Goal: Information Seeking & Learning: Learn about a topic

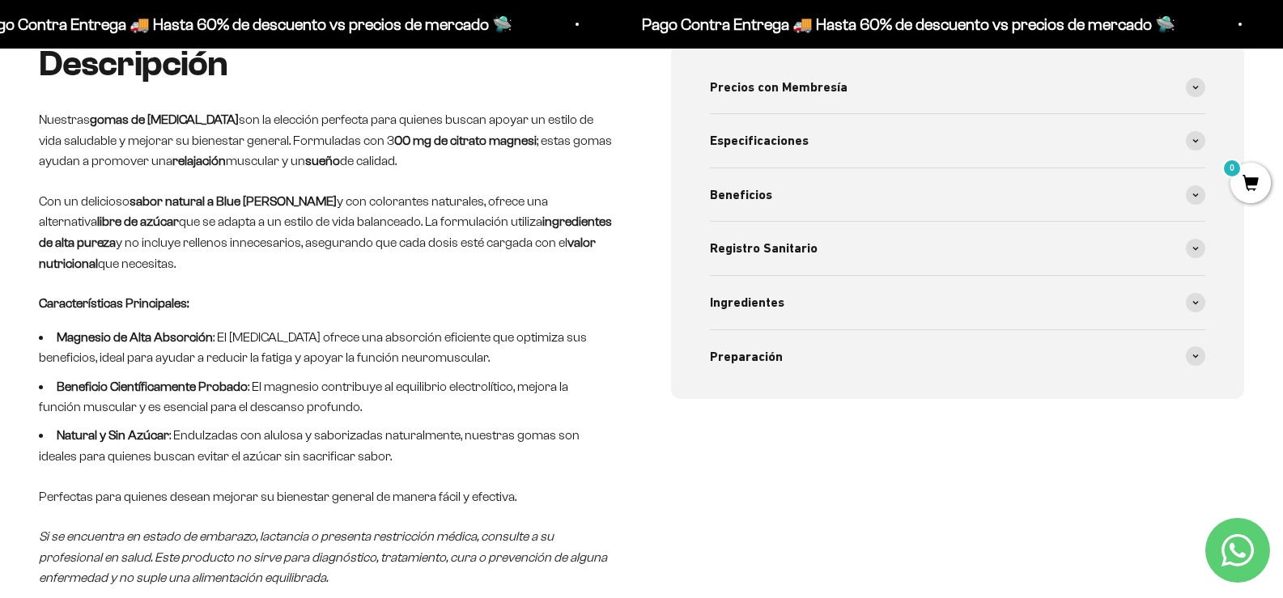
scroll to position [728, 0]
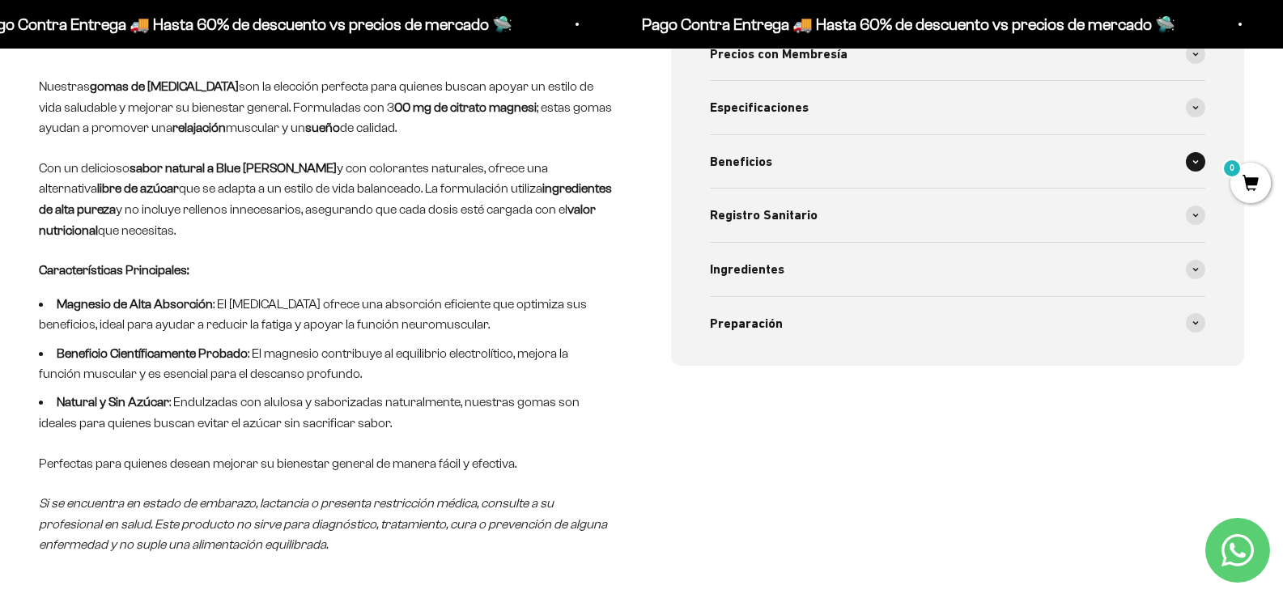
click at [774, 162] on div "Beneficios" at bounding box center [958, 161] width 496 height 53
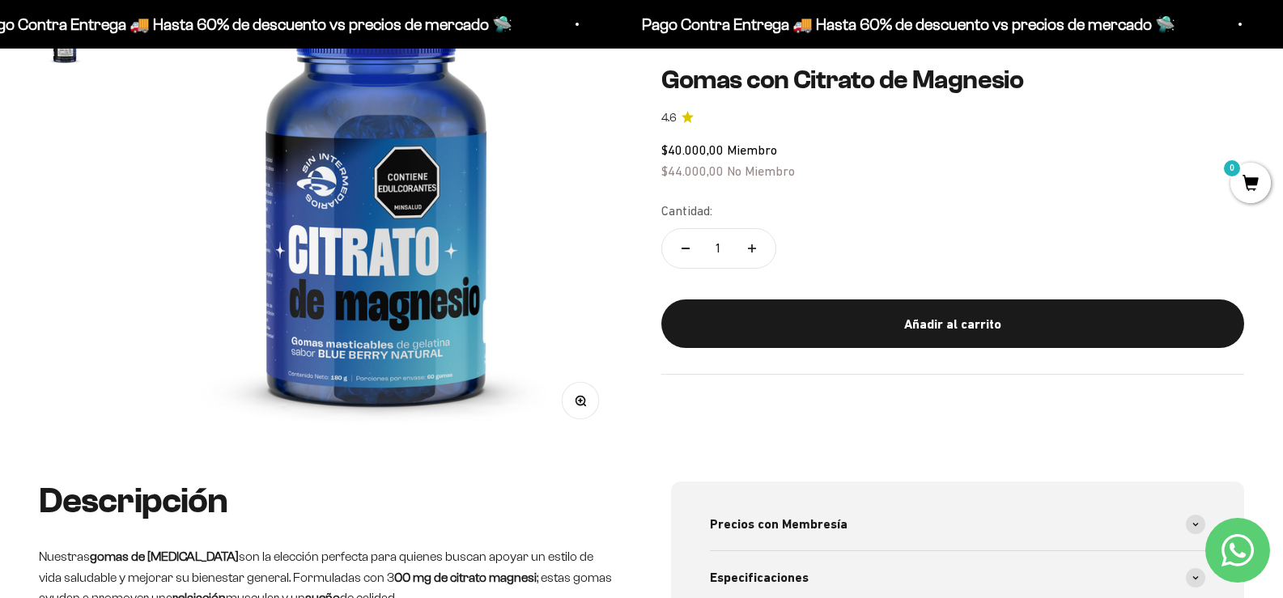
scroll to position [162, 0]
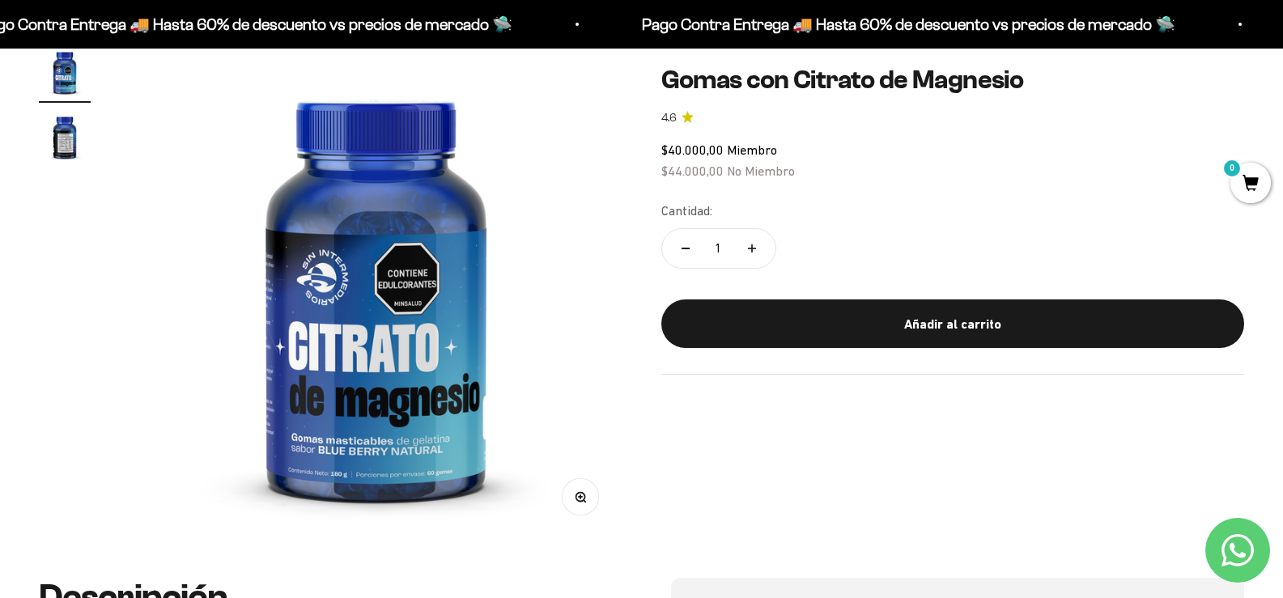
click at [56, 152] on img "Ir al artículo 2" at bounding box center [65, 137] width 52 height 52
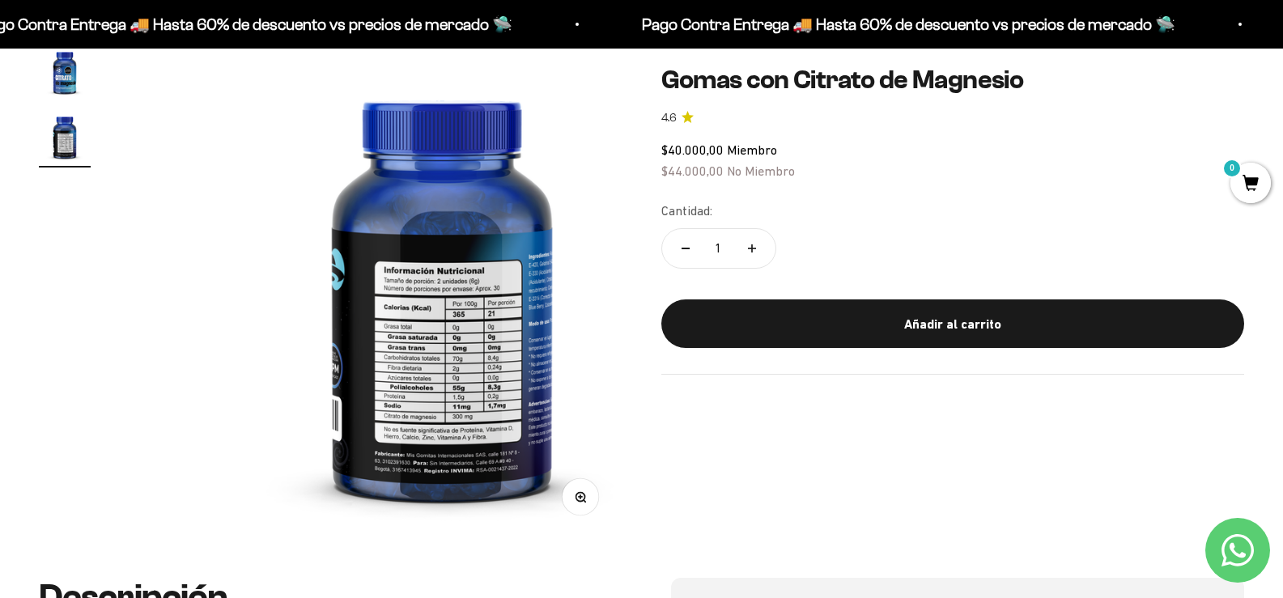
scroll to position [0, 492]
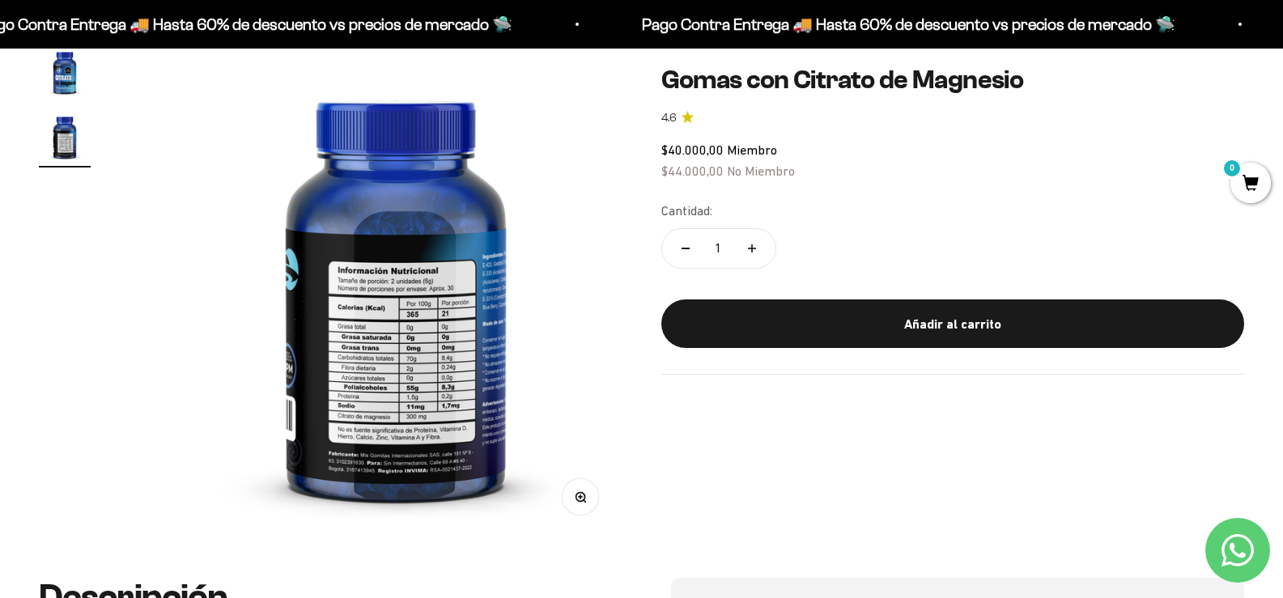
click at [575, 493] on icon "button" at bounding box center [580, 496] width 11 height 11
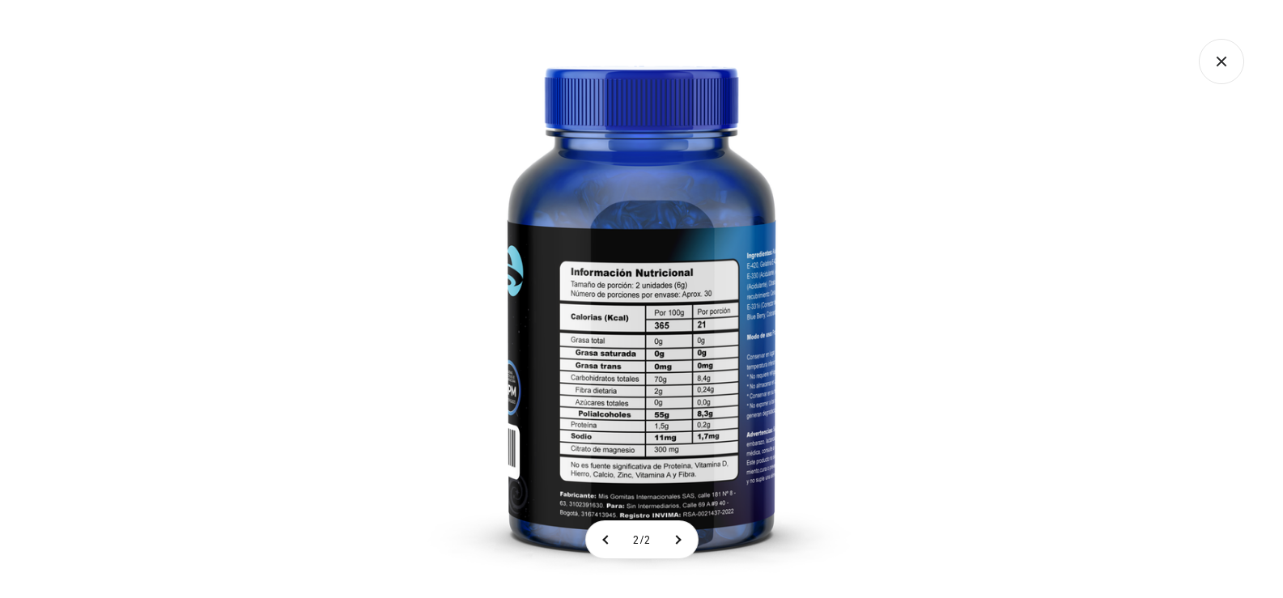
click at [625, 378] on img at bounding box center [641, 299] width 598 height 598
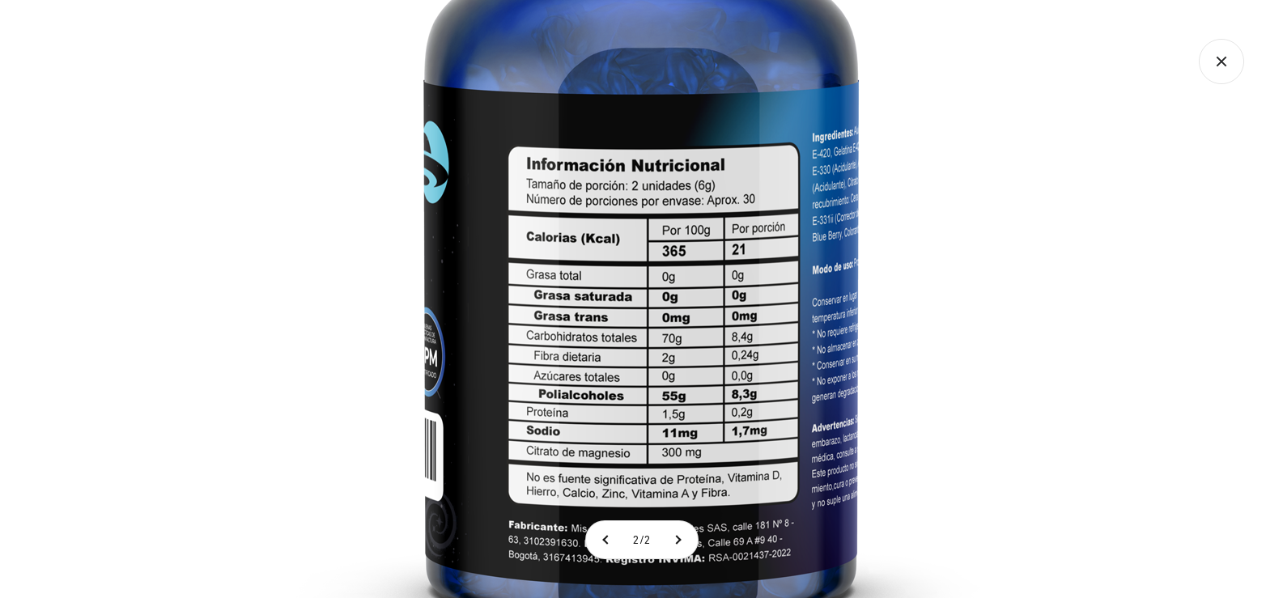
click at [757, 361] on img at bounding box center [640, 207] width 971 height 971
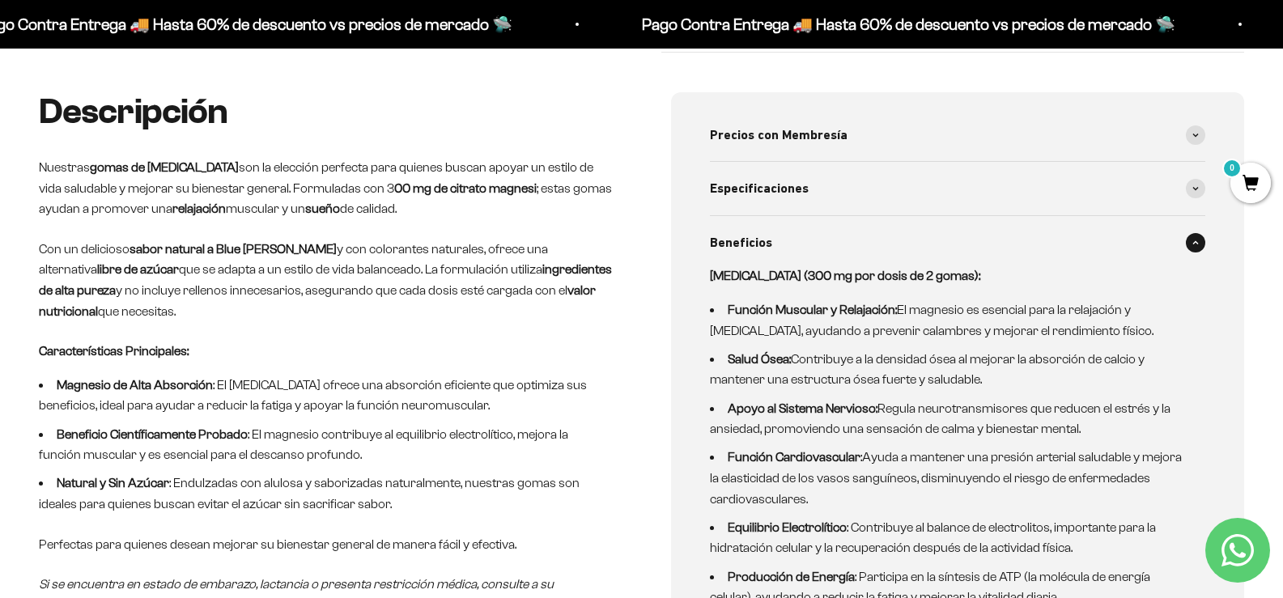
scroll to position [162, 0]
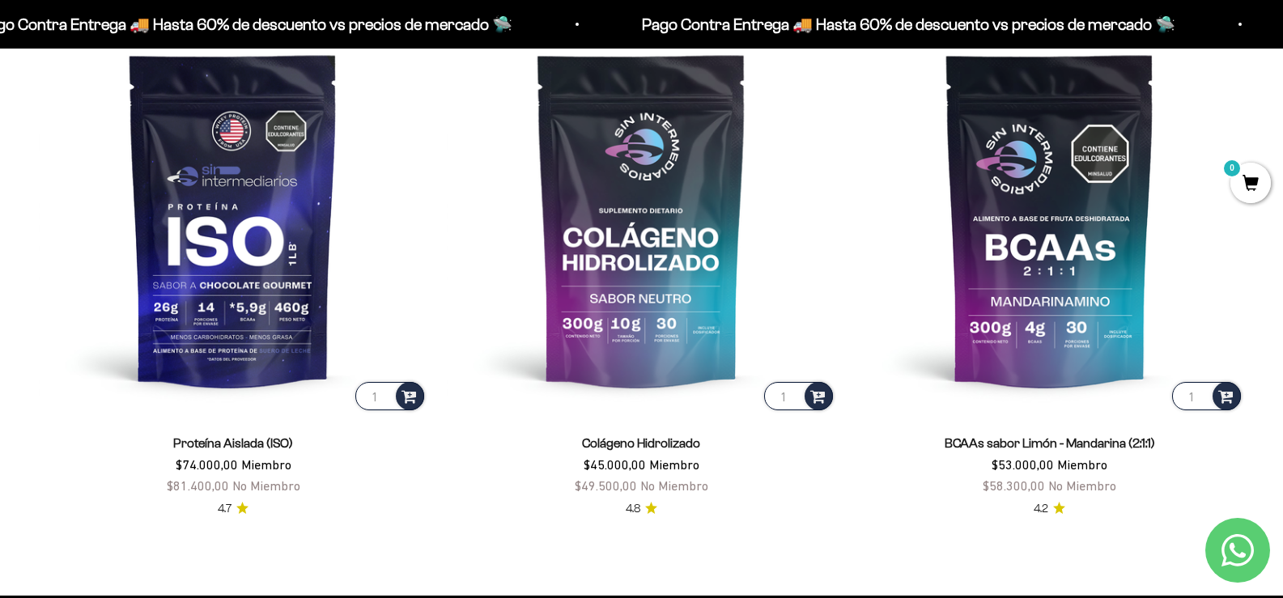
scroll to position [1295, 0]
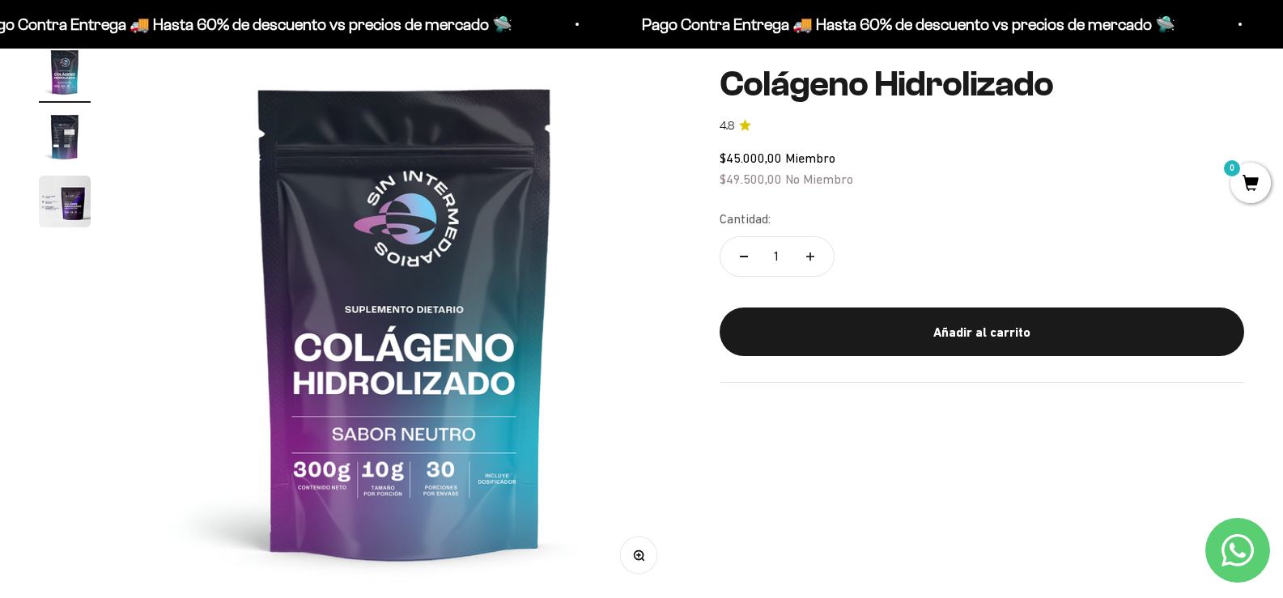
click at [67, 214] on img "Ir al artículo 3" at bounding box center [65, 202] width 52 height 52
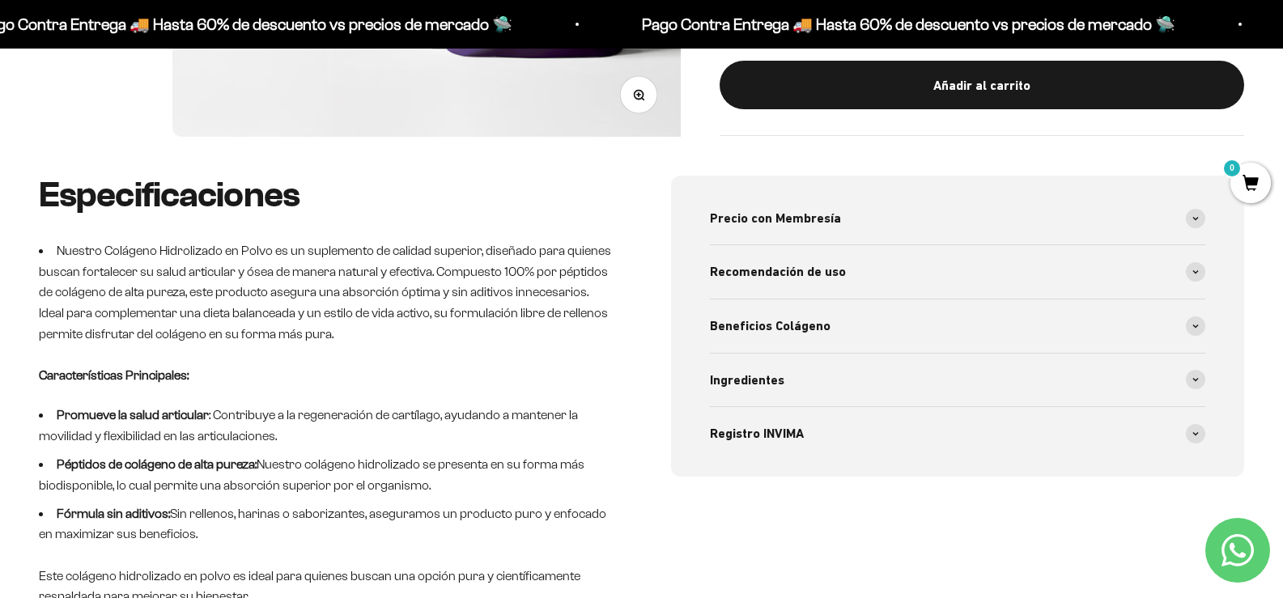
scroll to position [728, 0]
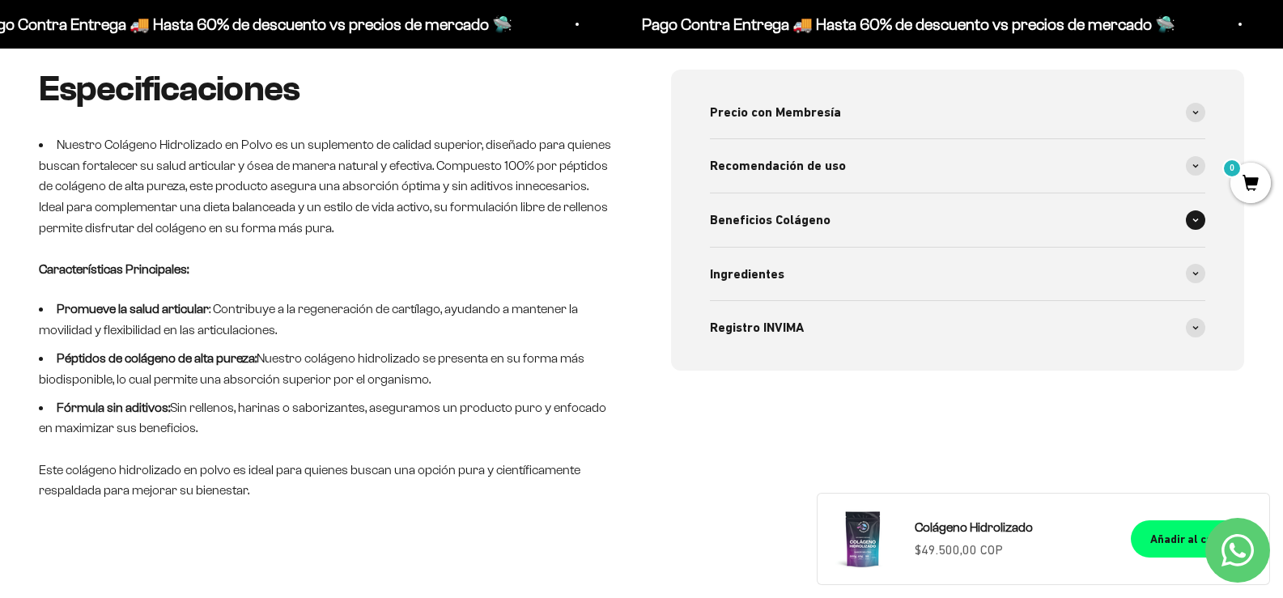
click at [828, 221] on span "Beneficios Colágeno" at bounding box center [770, 220] width 121 height 21
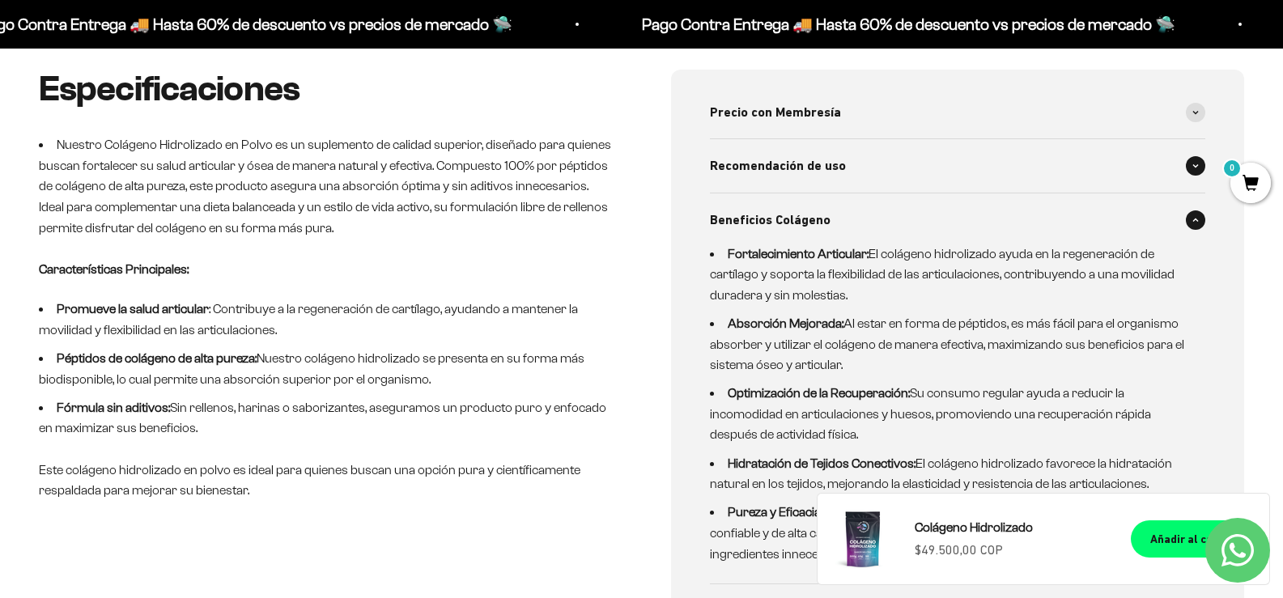
click at [840, 176] on span "Recomendación de uso" at bounding box center [778, 165] width 136 height 21
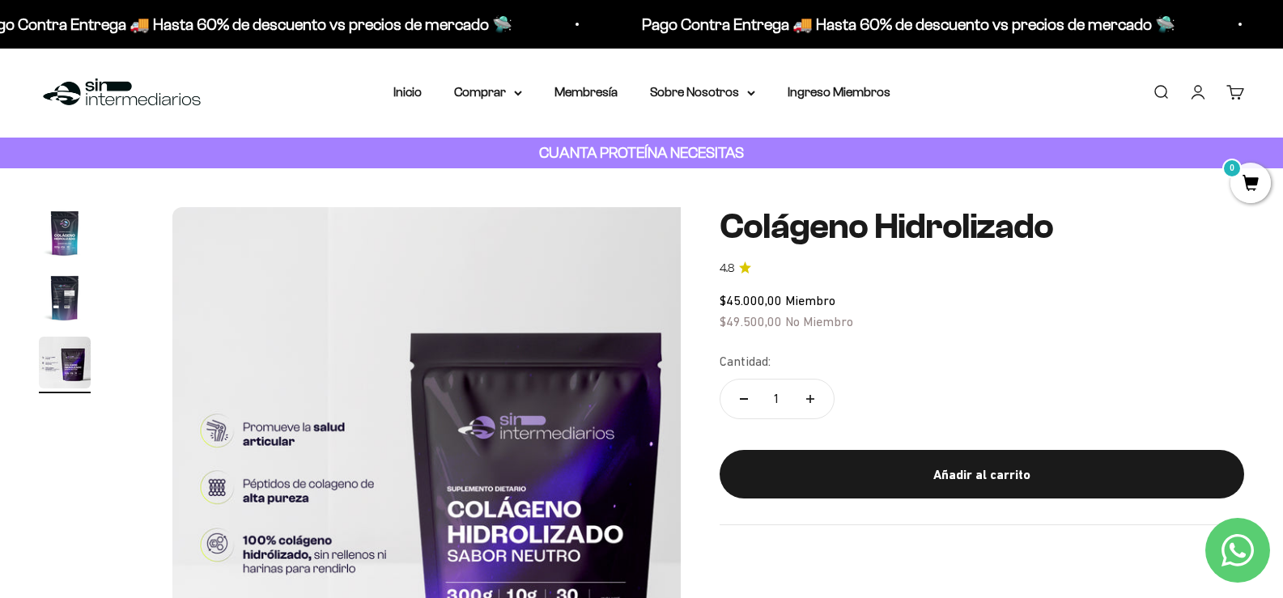
scroll to position [0, 0]
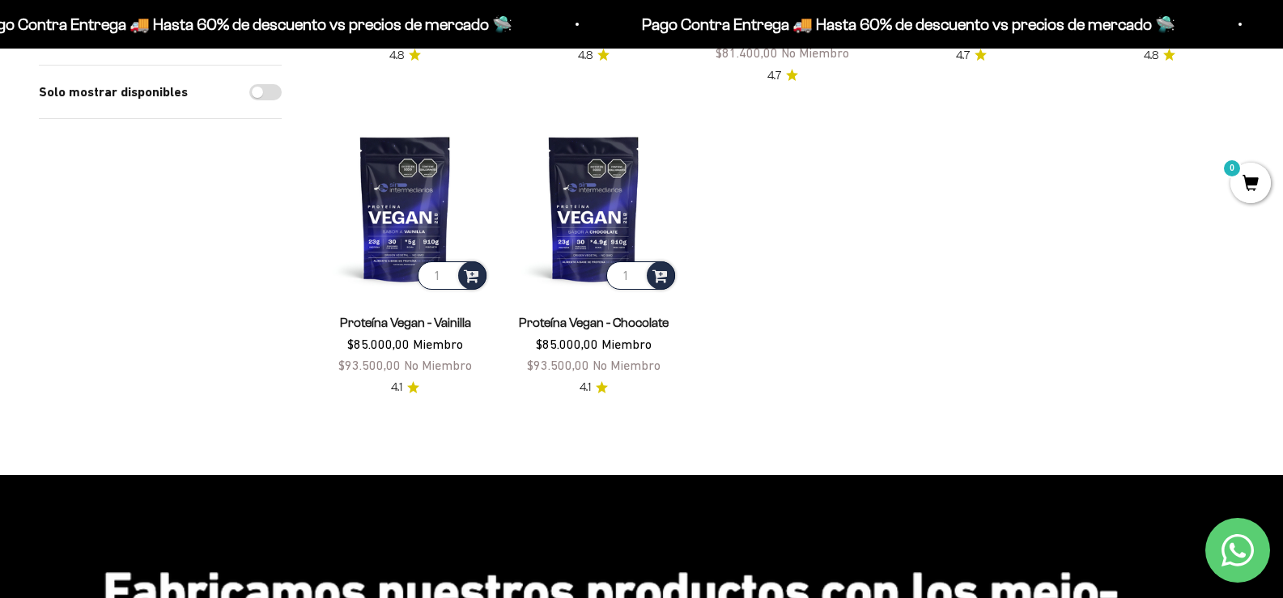
scroll to position [809, 0]
